Goal: Information Seeking & Learning: Learn about a topic

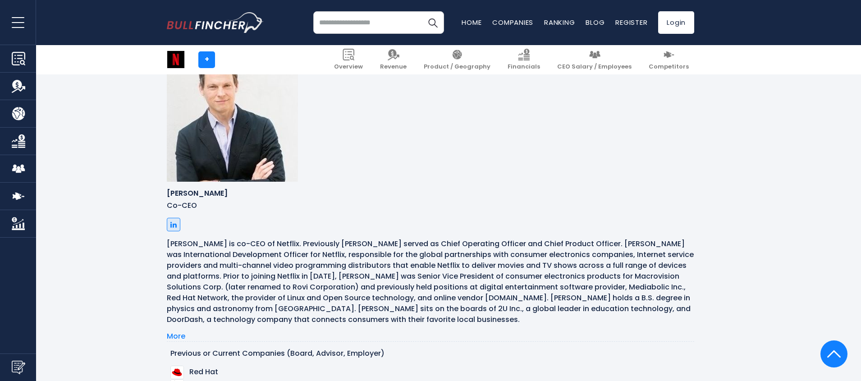
scroll to position [812, 0]
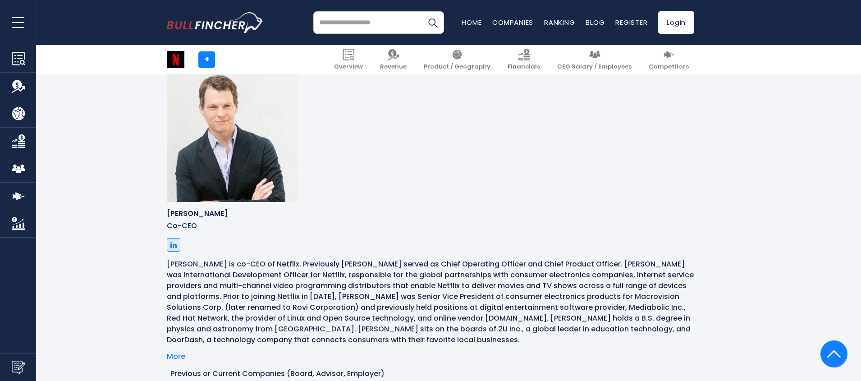
click at [342, 25] on input "search" at bounding box center [378, 22] width 131 height 23
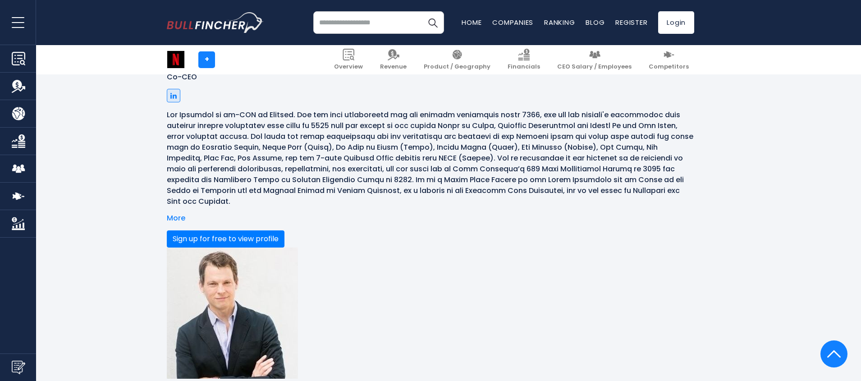
scroll to position [650, 0]
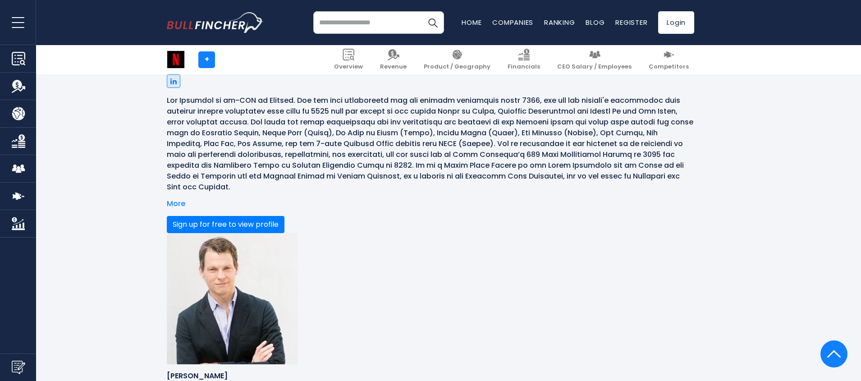
click at [333, 30] on input "search" at bounding box center [378, 22] width 131 height 23
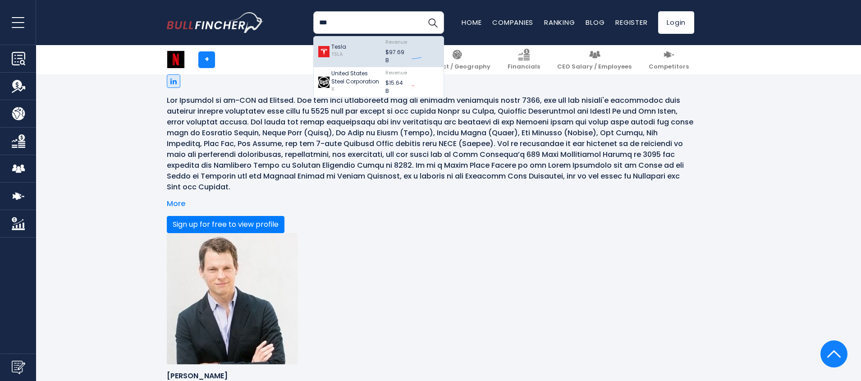
type input "***"
click at [339, 49] on p "Tesla" at bounding box center [338, 47] width 15 height 8
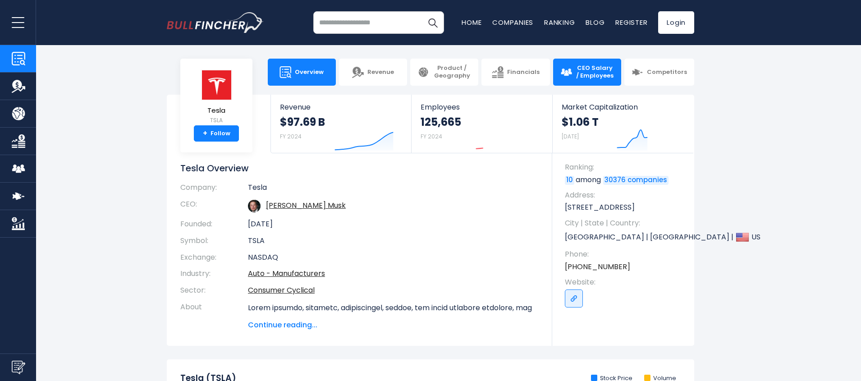
click at [576, 78] on link "CEO Salary / Employees" at bounding box center [587, 72] width 68 height 27
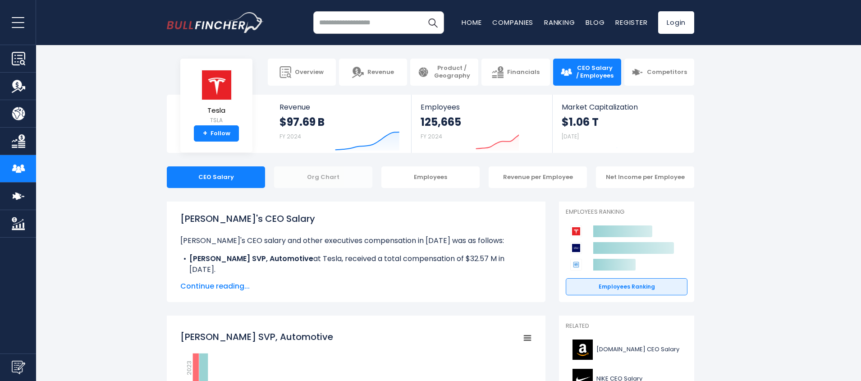
click at [321, 177] on div "Org Chart" at bounding box center [323, 177] width 98 height 22
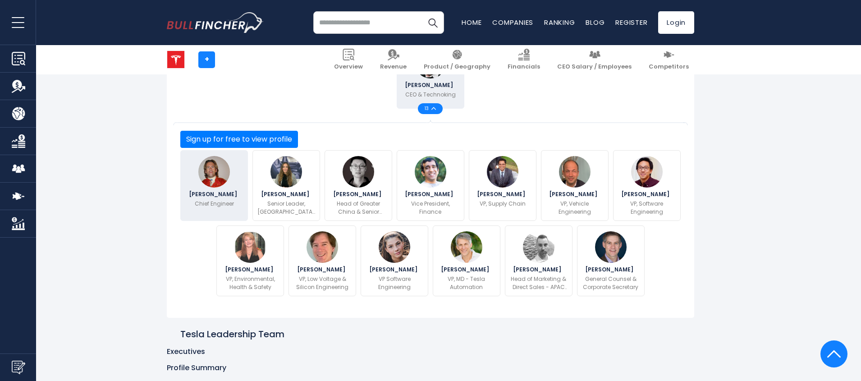
click at [205, 200] on p "Chief Engineer" at bounding box center [214, 204] width 39 height 8
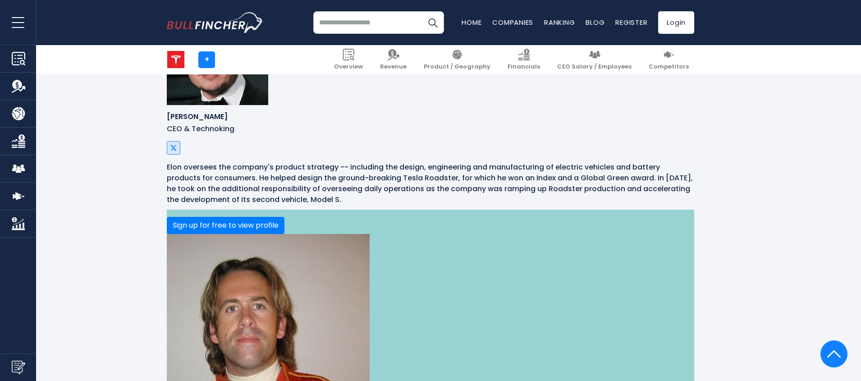
scroll to position [674, 0]
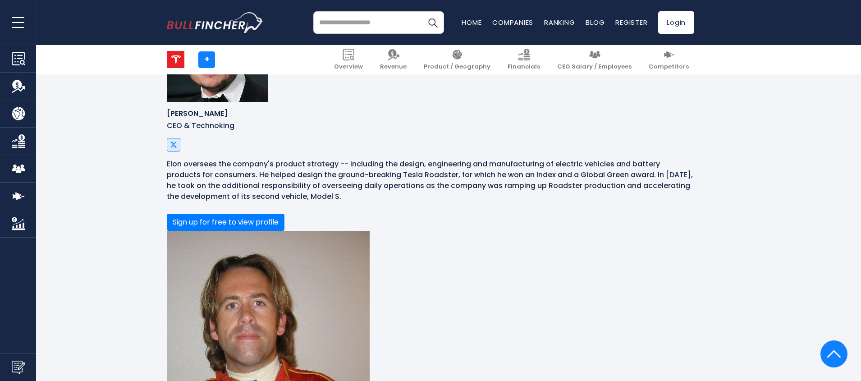
drag, startPoint x: 415, startPoint y: 249, endPoint x: 360, endPoint y: 250, distance: 54.5
drag, startPoint x: 395, startPoint y: 242, endPoint x: 341, endPoint y: 247, distance: 53.9
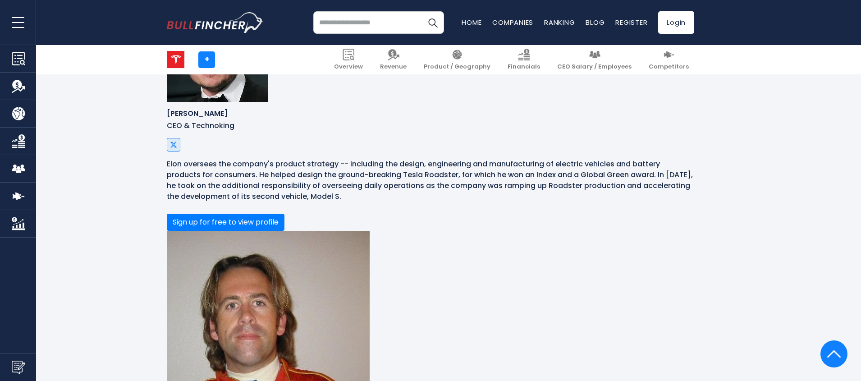
copy link "Continental"
click at [345, 25] on input "search" at bounding box center [378, 22] width 131 height 23
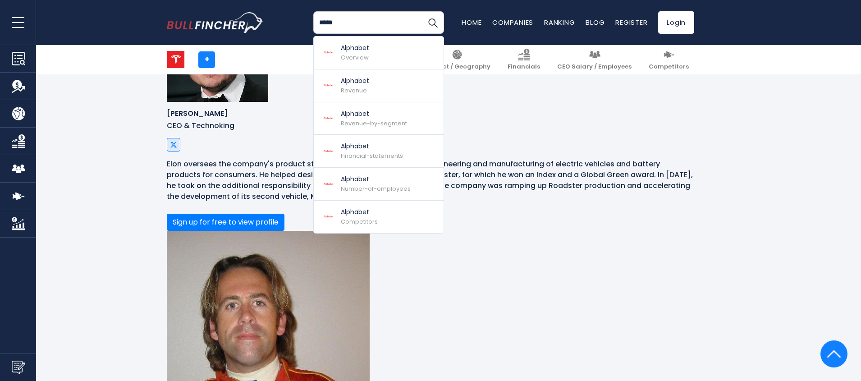
type input "*****"
click at [346, 45] on p "Alphabet" at bounding box center [355, 47] width 28 height 9
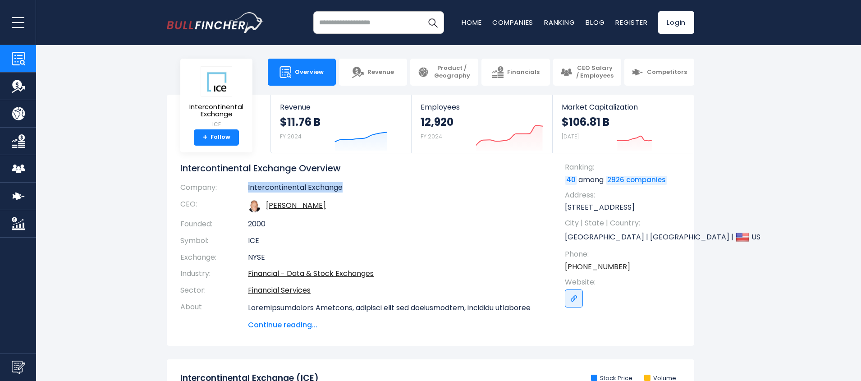
drag, startPoint x: 246, startPoint y: 187, endPoint x: 361, endPoint y: 187, distance: 115.3
click at [361, 187] on tr "Company: Intercontinental Exchange" at bounding box center [359, 189] width 358 height 13
copy tr "Intercontinental Exchange"
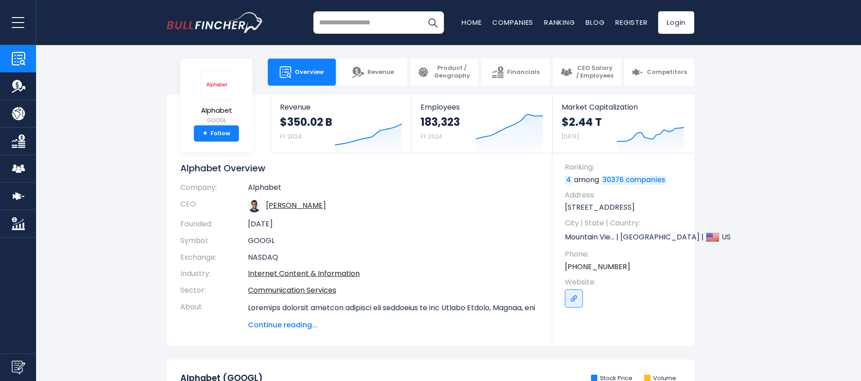
click at [262, 189] on td "Alphabet" at bounding box center [393, 189] width 291 height 13
copy td "Alphabet"
click at [369, 27] on input "search" at bounding box center [378, 22] width 131 height 23
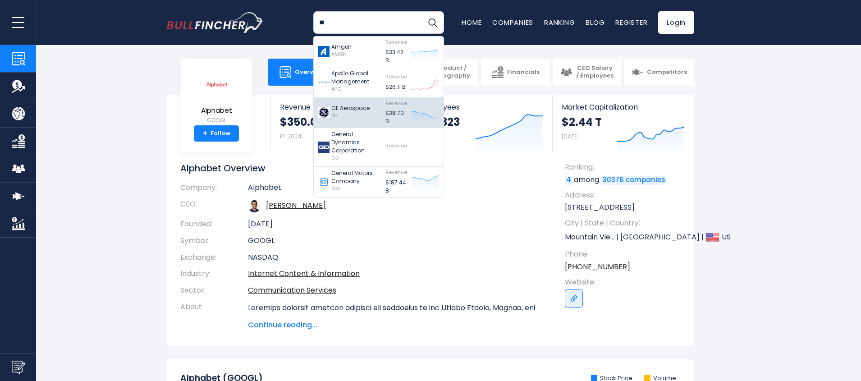
type input "**"
click at [345, 109] on p "GE Aerospace" at bounding box center [350, 108] width 38 height 8
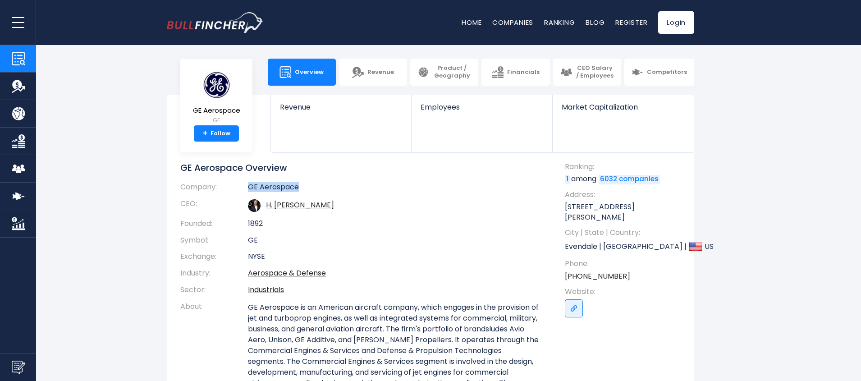
drag, startPoint x: 301, startPoint y: 185, endPoint x: 244, endPoint y: 190, distance: 57.0
click at [244, 190] on tr "Company: GE Aerospace" at bounding box center [359, 188] width 358 height 13
copy tr "GE Aerospace"
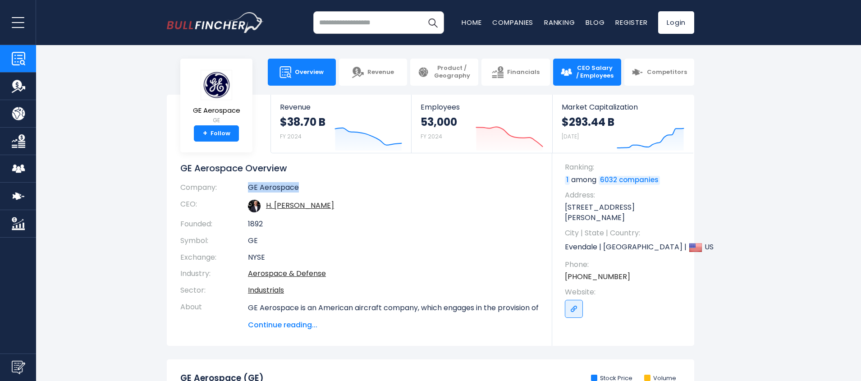
click at [579, 72] on span "CEO Salary / Employees" at bounding box center [594, 71] width 38 height 15
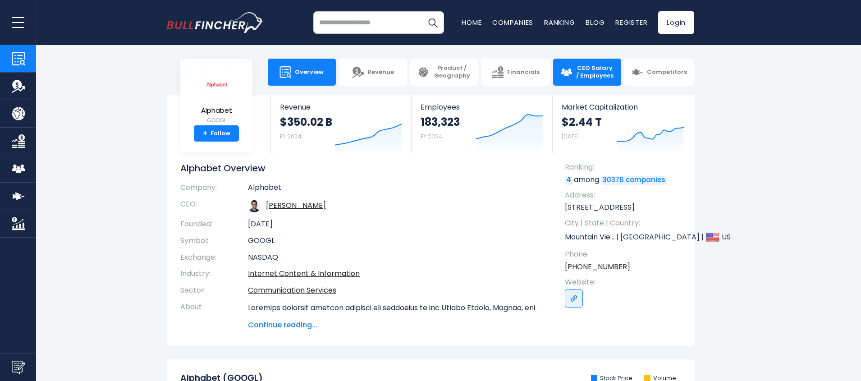
click at [571, 71] on img at bounding box center [566, 72] width 12 height 12
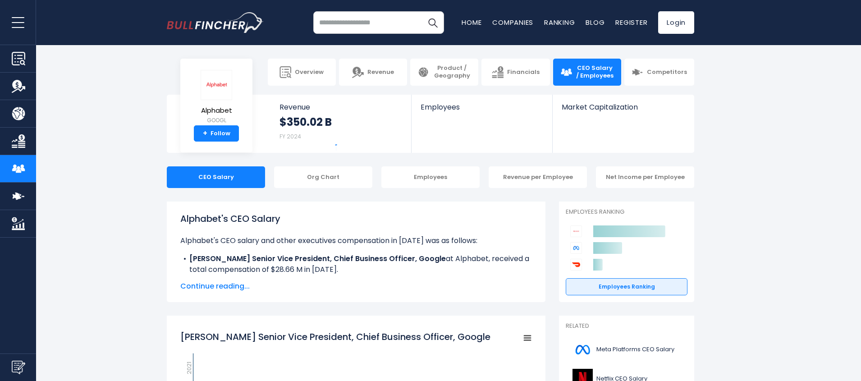
click at [356, 176] on div "Org Chart" at bounding box center [323, 177] width 98 height 22
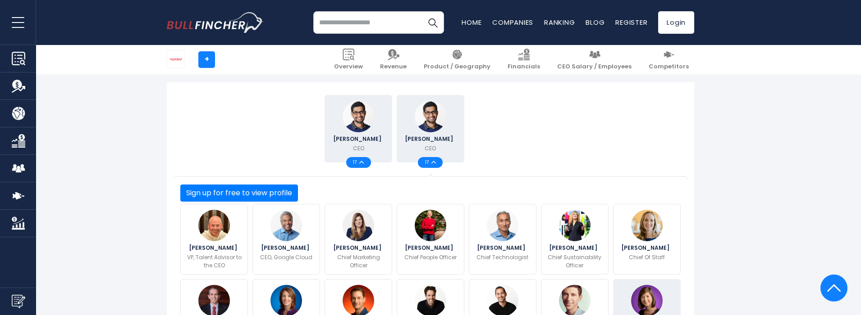
scroll to position [162, 0]
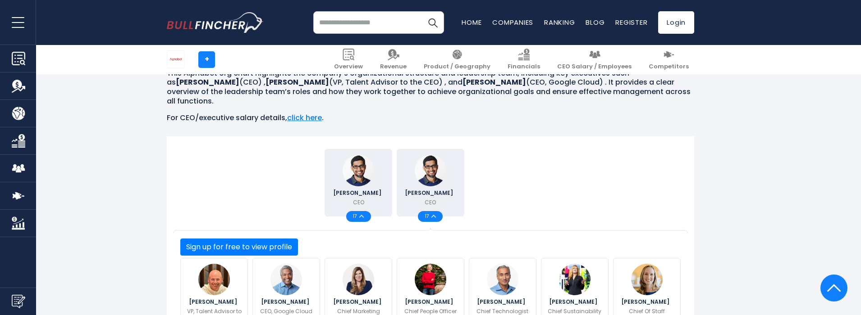
click at [335, 25] on input "search" at bounding box center [378, 22] width 131 height 23
